Goal: Information Seeking & Learning: Find specific fact

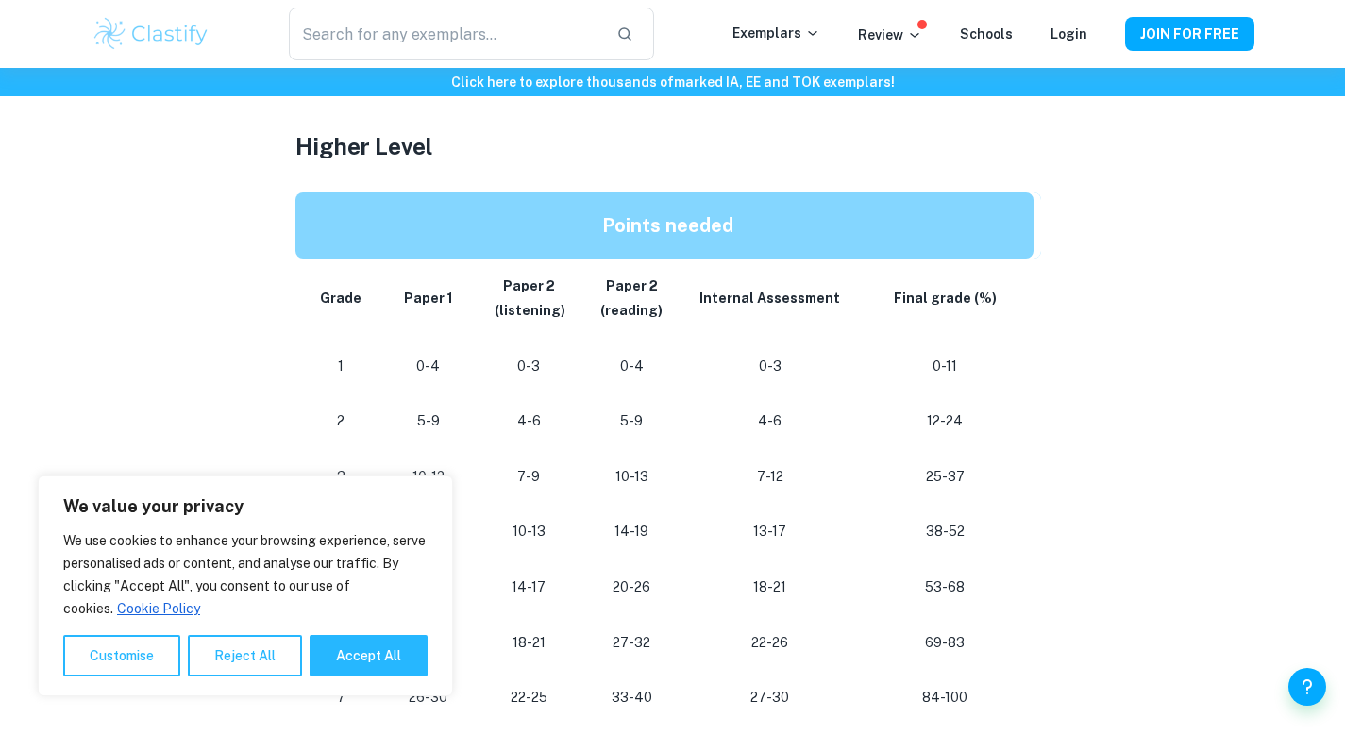
scroll to position [1702, 0]
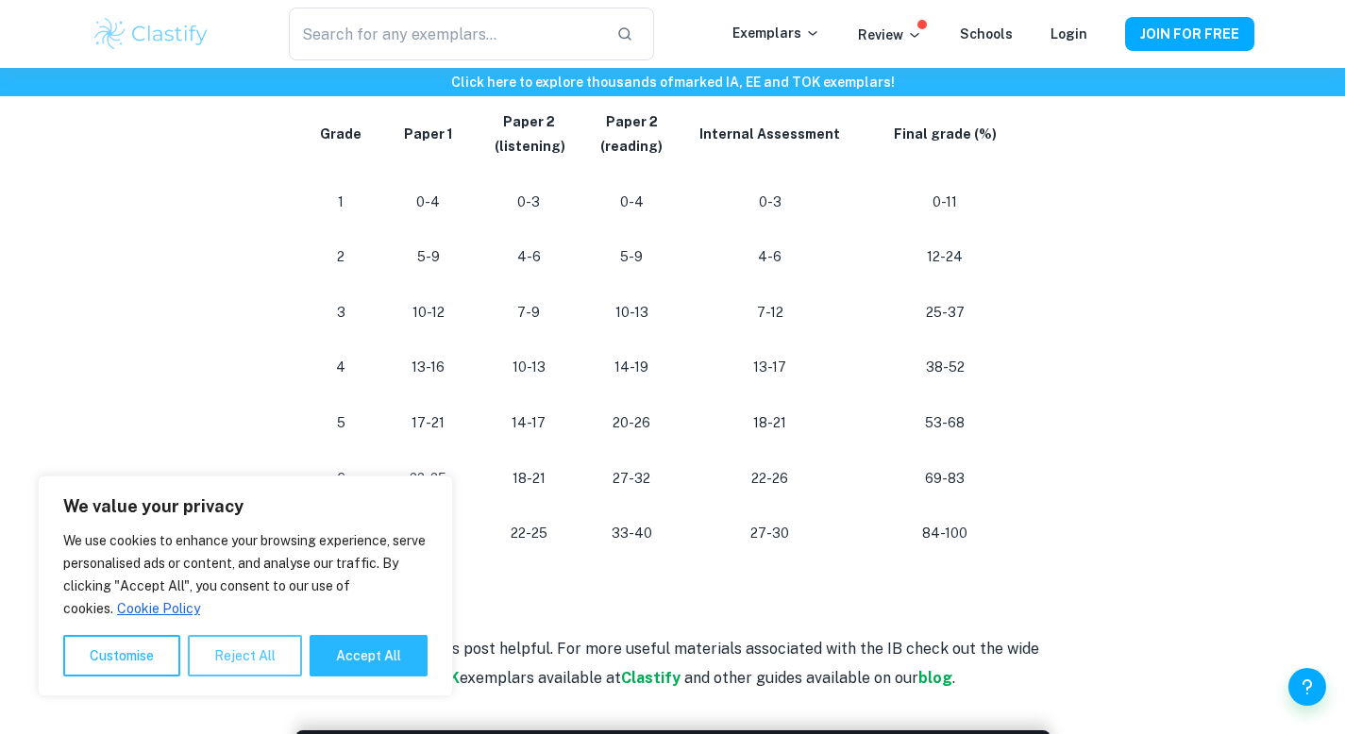
click at [265, 655] on button "Reject All" at bounding box center [245, 656] width 114 height 42
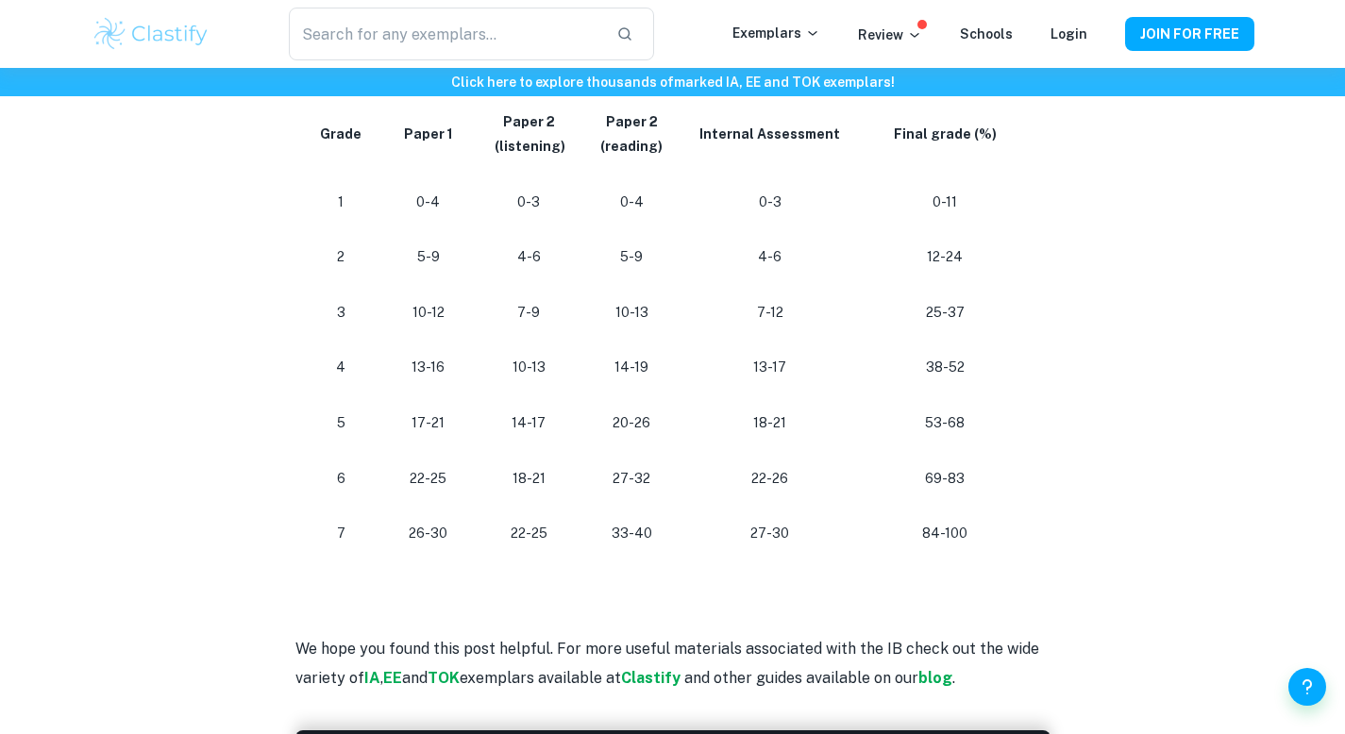
click at [418, 532] on p "26-30" at bounding box center [427, 533] width 67 height 25
click at [416, 537] on p "26-30" at bounding box center [427, 533] width 67 height 25
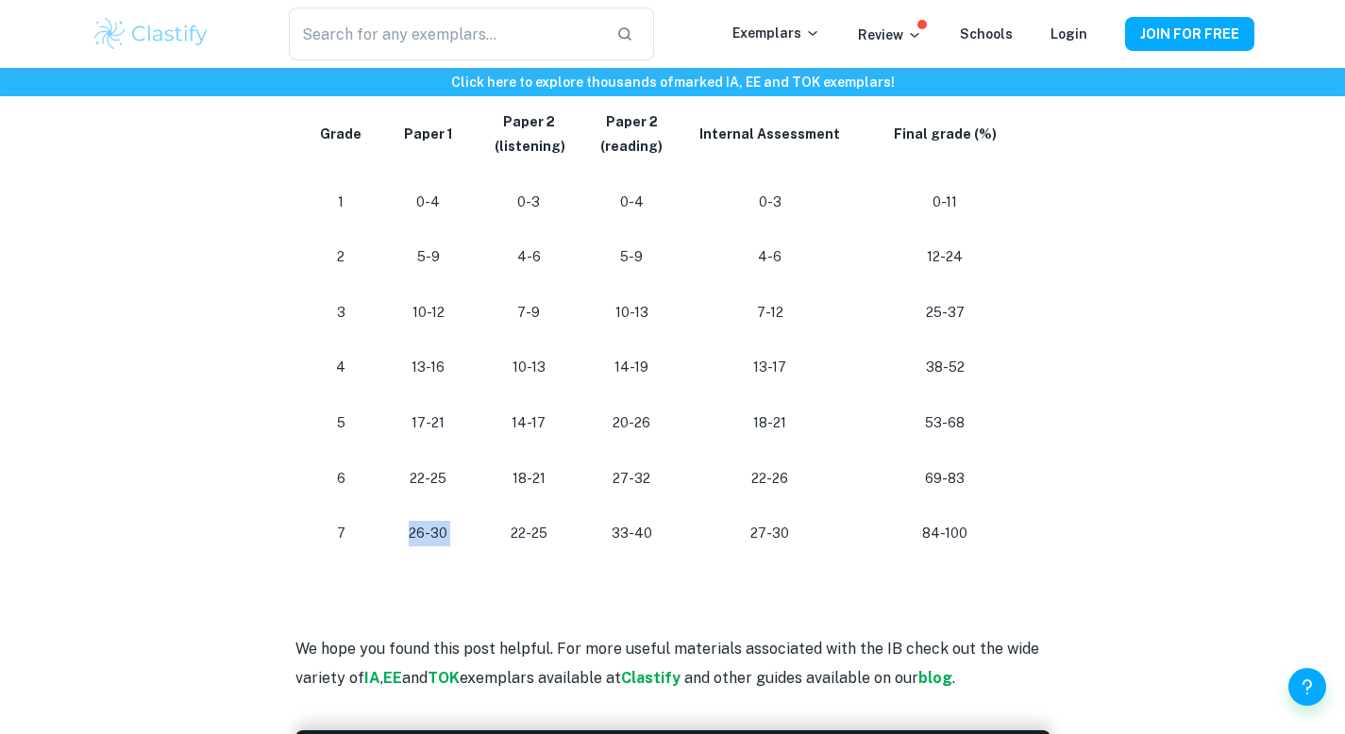
click at [419, 538] on p "26-30" at bounding box center [427, 533] width 67 height 25
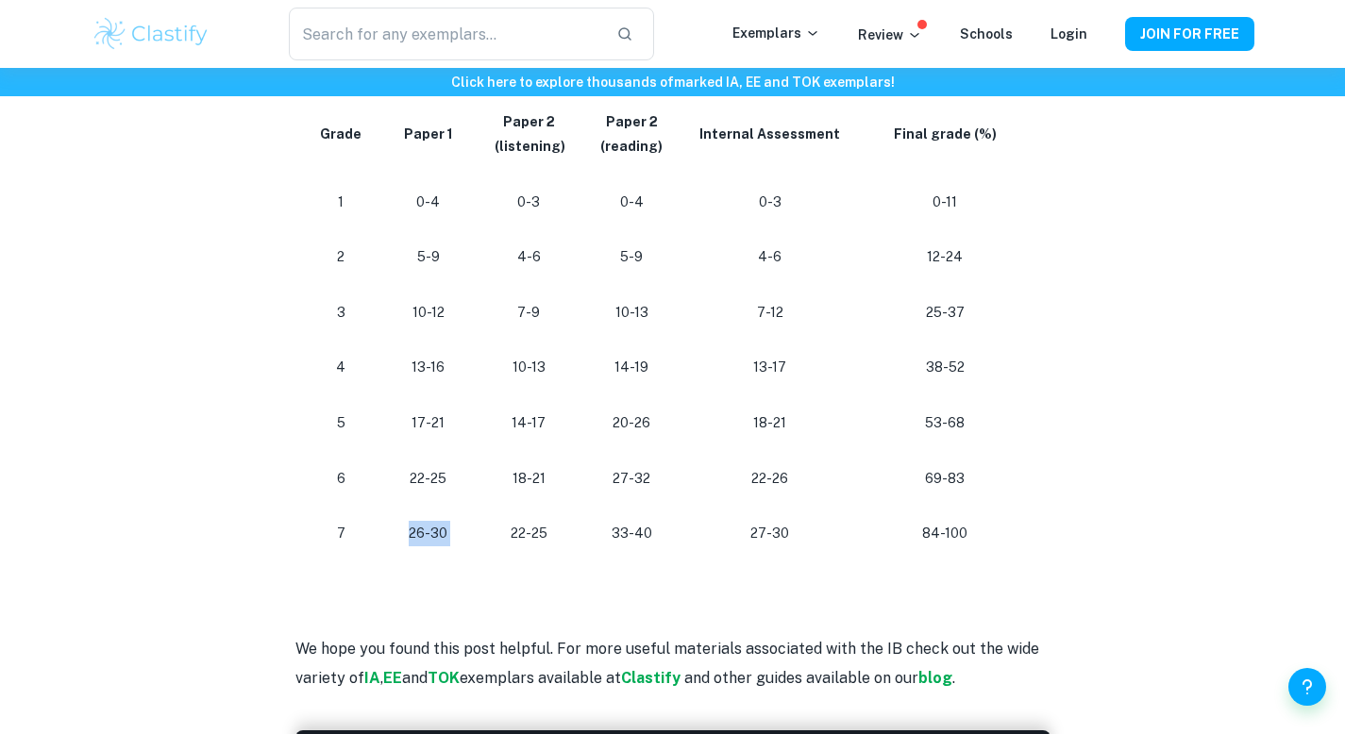
click at [451, 529] on p "26-30" at bounding box center [427, 533] width 67 height 25
click at [515, 536] on p "22-25" at bounding box center [529, 533] width 74 height 25
click at [616, 536] on p "33-40" at bounding box center [631, 533] width 72 height 25
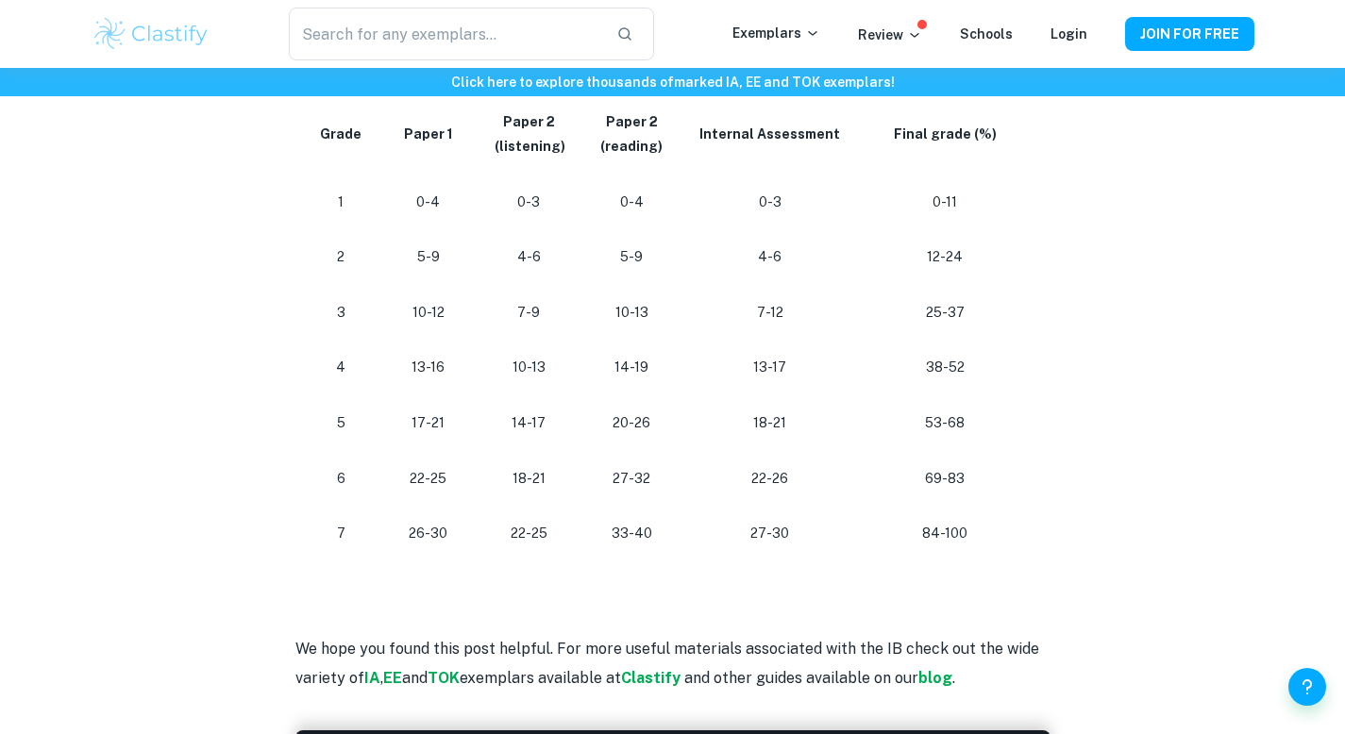
click at [752, 533] on p "27-30" at bounding box center [769, 533] width 144 height 25
click at [612, 536] on p "33-40" at bounding box center [631, 533] width 72 height 25
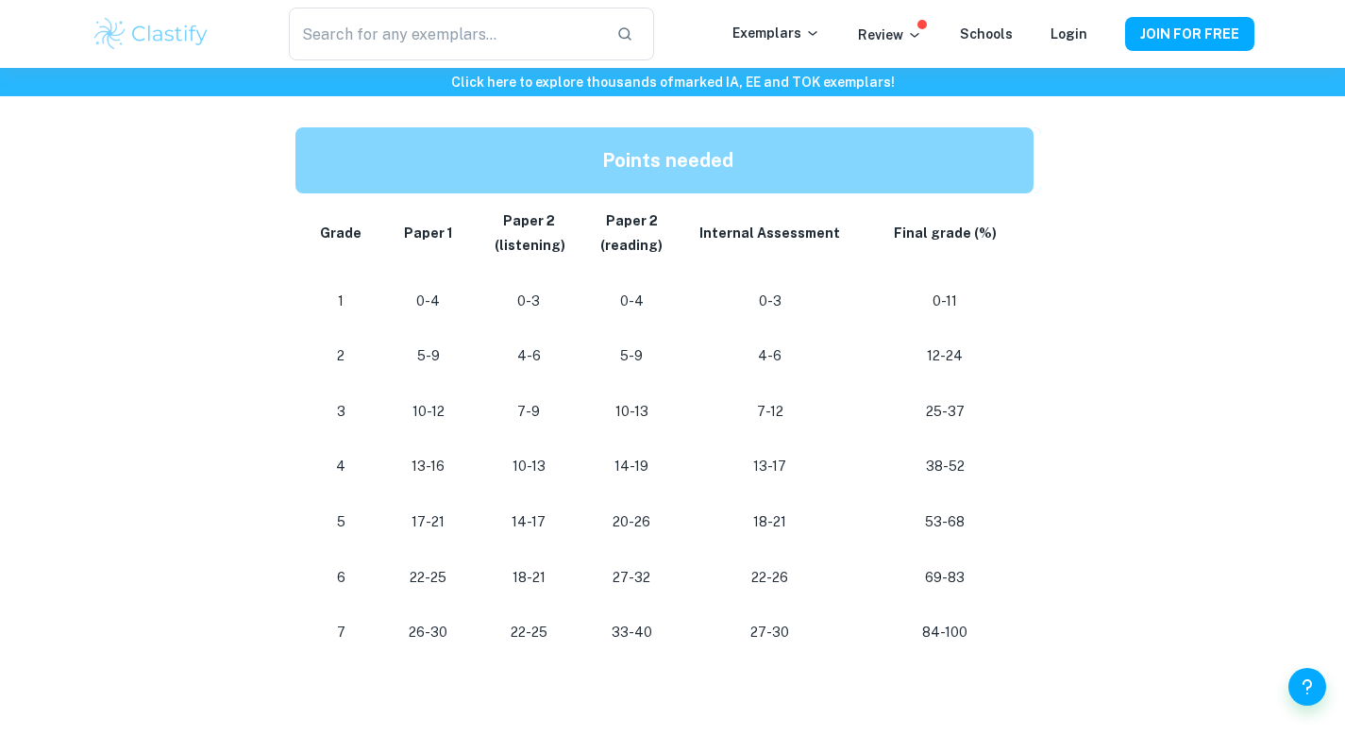
scroll to position [1610, 0]
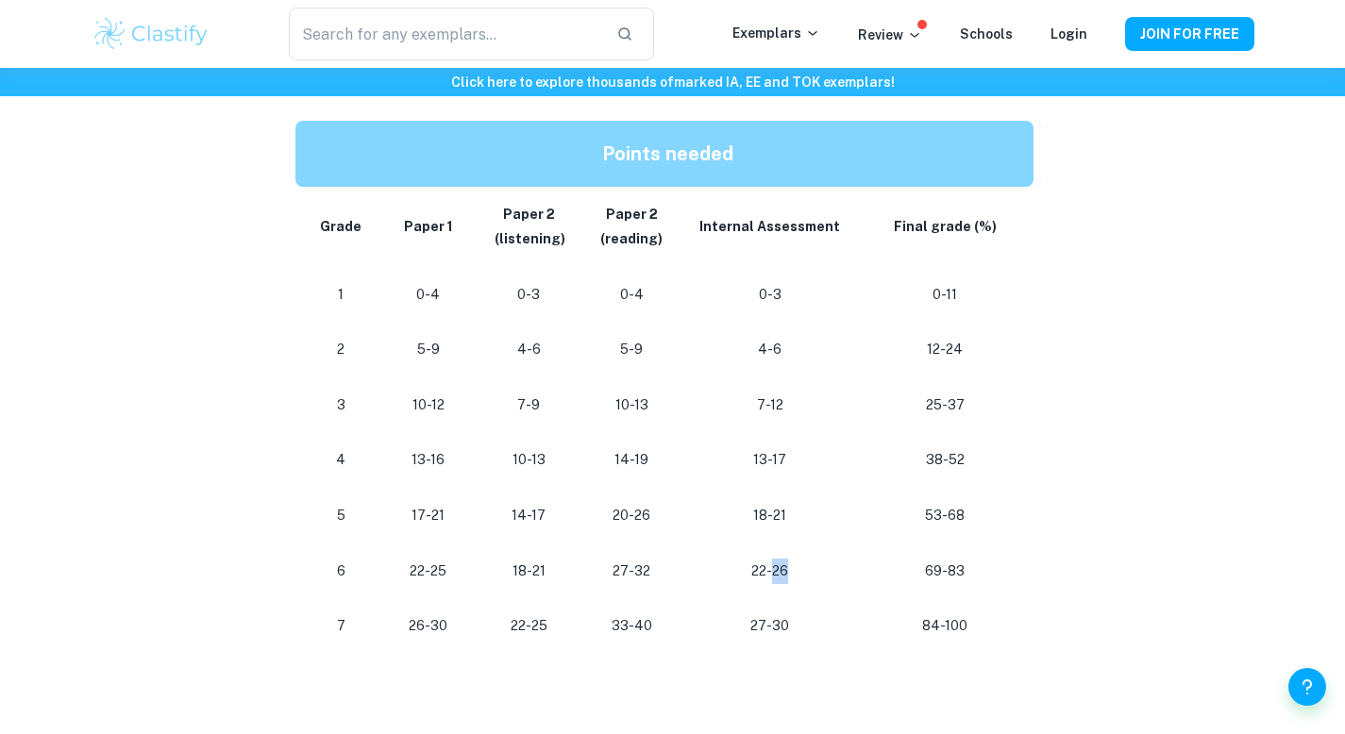
drag, startPoint x: 773, startPoint y: 571, endPoint x: 793, endPoint y: 571, distance: 20.8
click at [793, 571] on p "22-26" at bounding box center [769, 571] width 144 height 25
click at [410, 628] on p "26-30" at bounding box center [427, 625] width 67 height 25
drag, startPoint x: 411, startPoint y: 628, endPoint x: 464, endPoint y: 621, distance: 53.4
click at [463, 621] on td "26-30" at bounding box center [427, 626] width 97 height 56
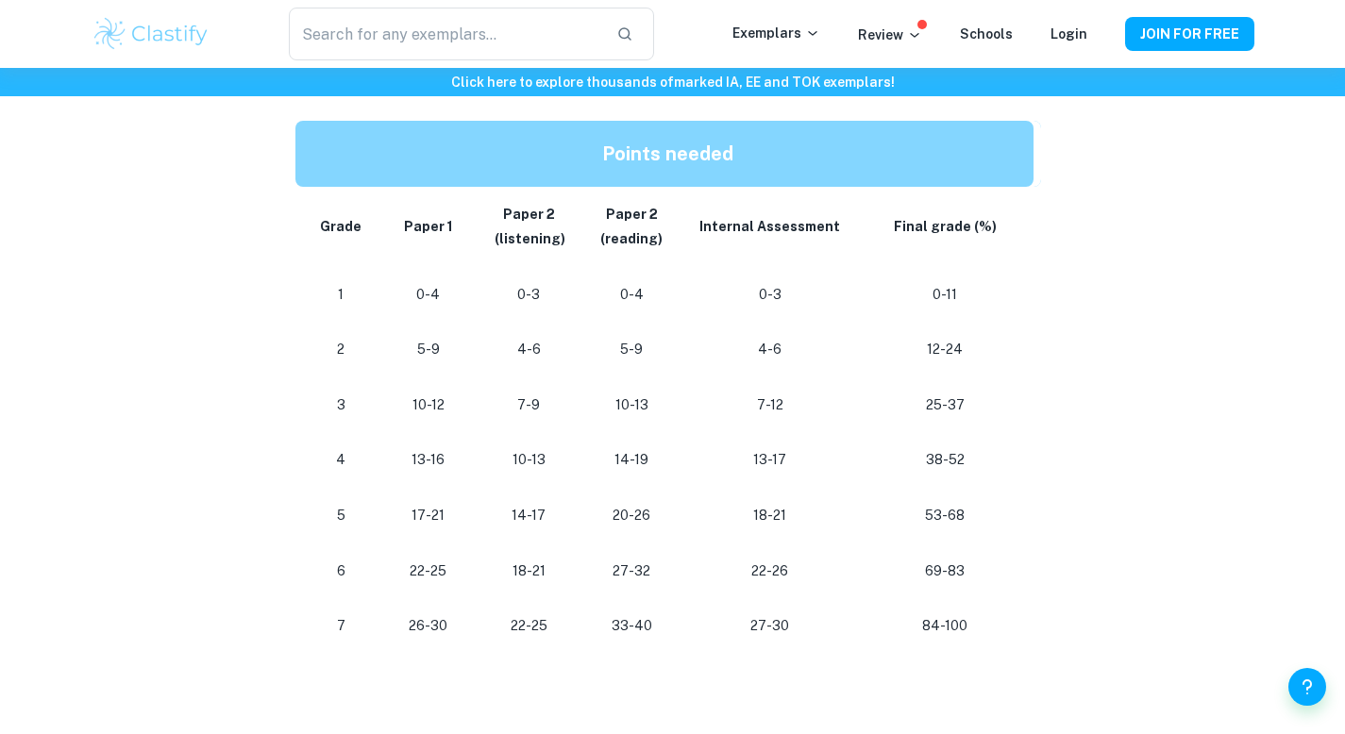
click at [751, 567] on p "22-26" at bounding box center [769, 571] width 144 height 25
drag, startPoint x: 947, startPoint y: 570, endPoint x: 953, endPoint y: 647, distance: 77.6
click at [953, 647] on tbody "Grade Paper 1 Paper 2 (listening) Paper 2 (reading) Internal Assessment Final g…" at bounding box center [667, 420] width 745 height 467
click at [942, 614] on p "84-100" at bounding box center [944, 625] width 145 height 25
click at [941, 638] on p "84-100" at bounding box center [944, 625] width 145 height 25
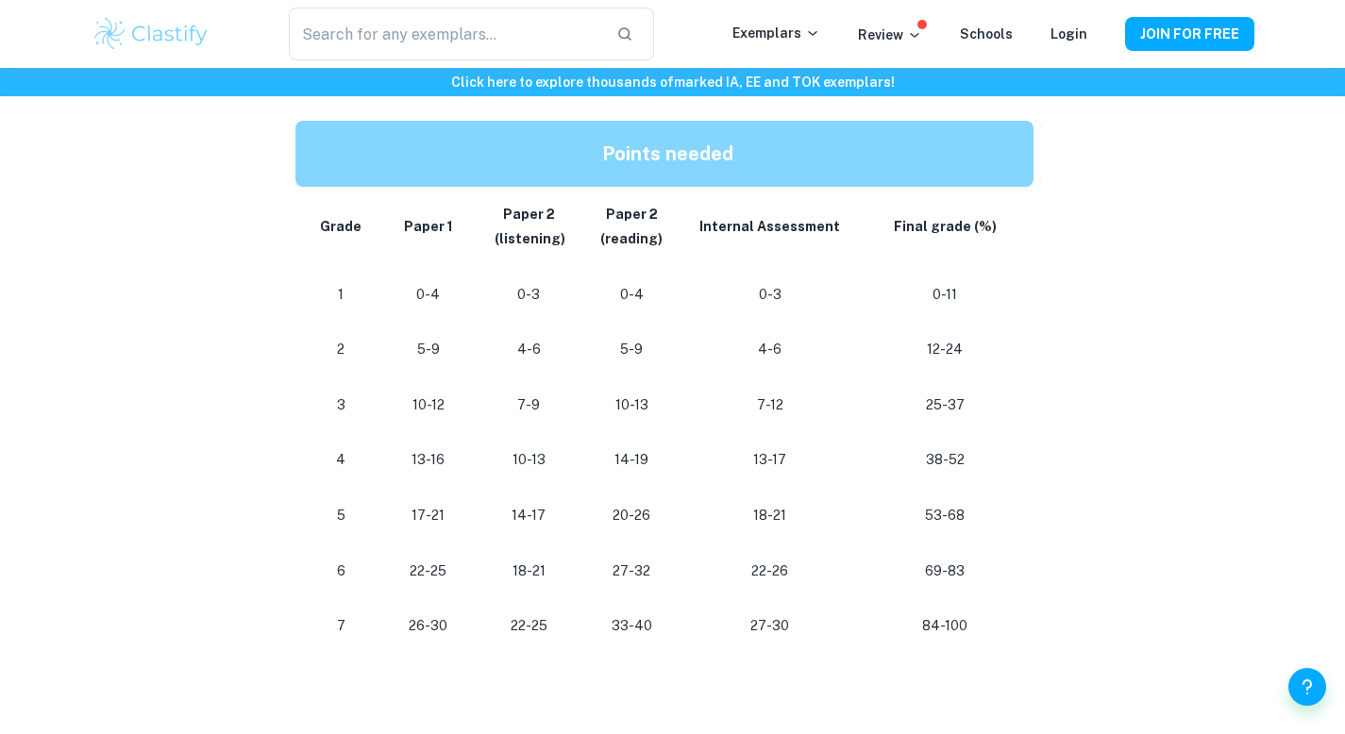
click at [943, 625] on p "84-100" at bounding box center [944, 625] width 145 height 25
click at [950, 627] on p "84-100" at bounding box center [944, 625] width 145 height 25
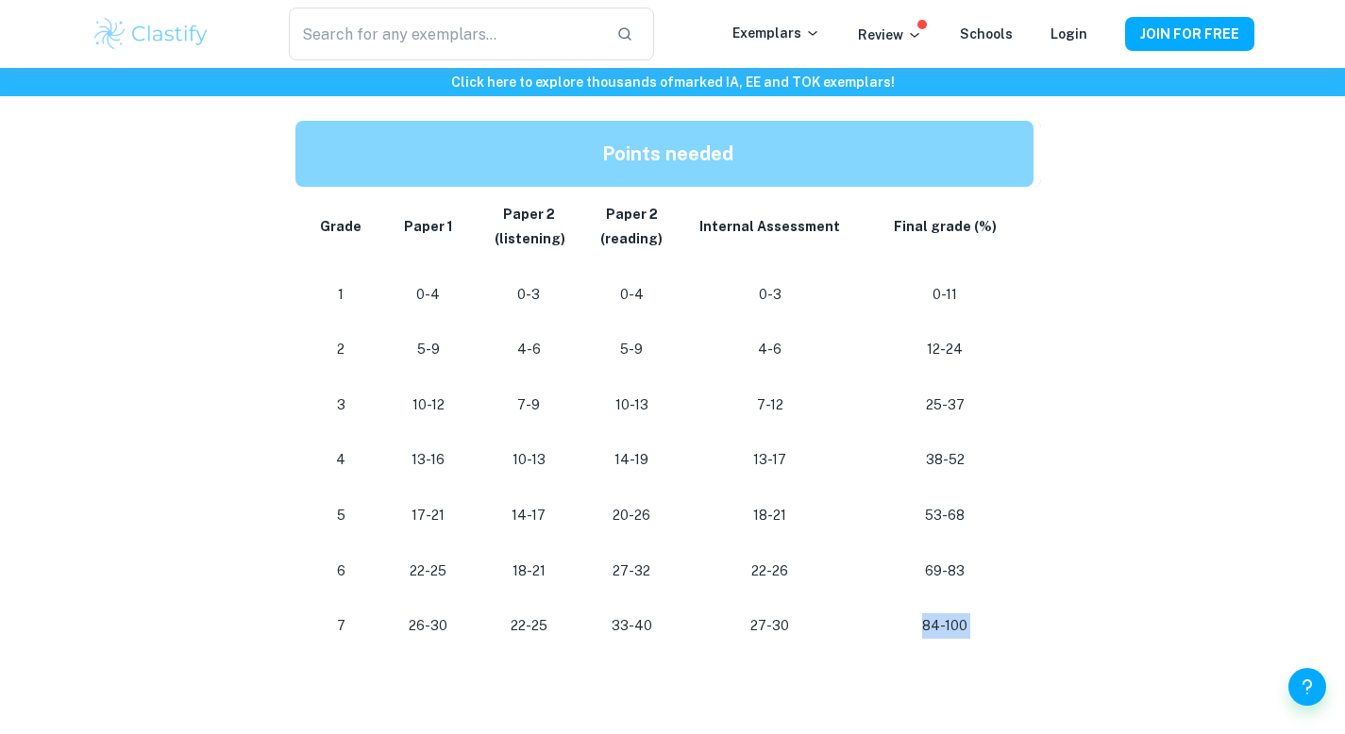
click at [950, 627] on p "84-100" at bounding box center [944, 625] width 145 height 25
